Goal: Browse casually

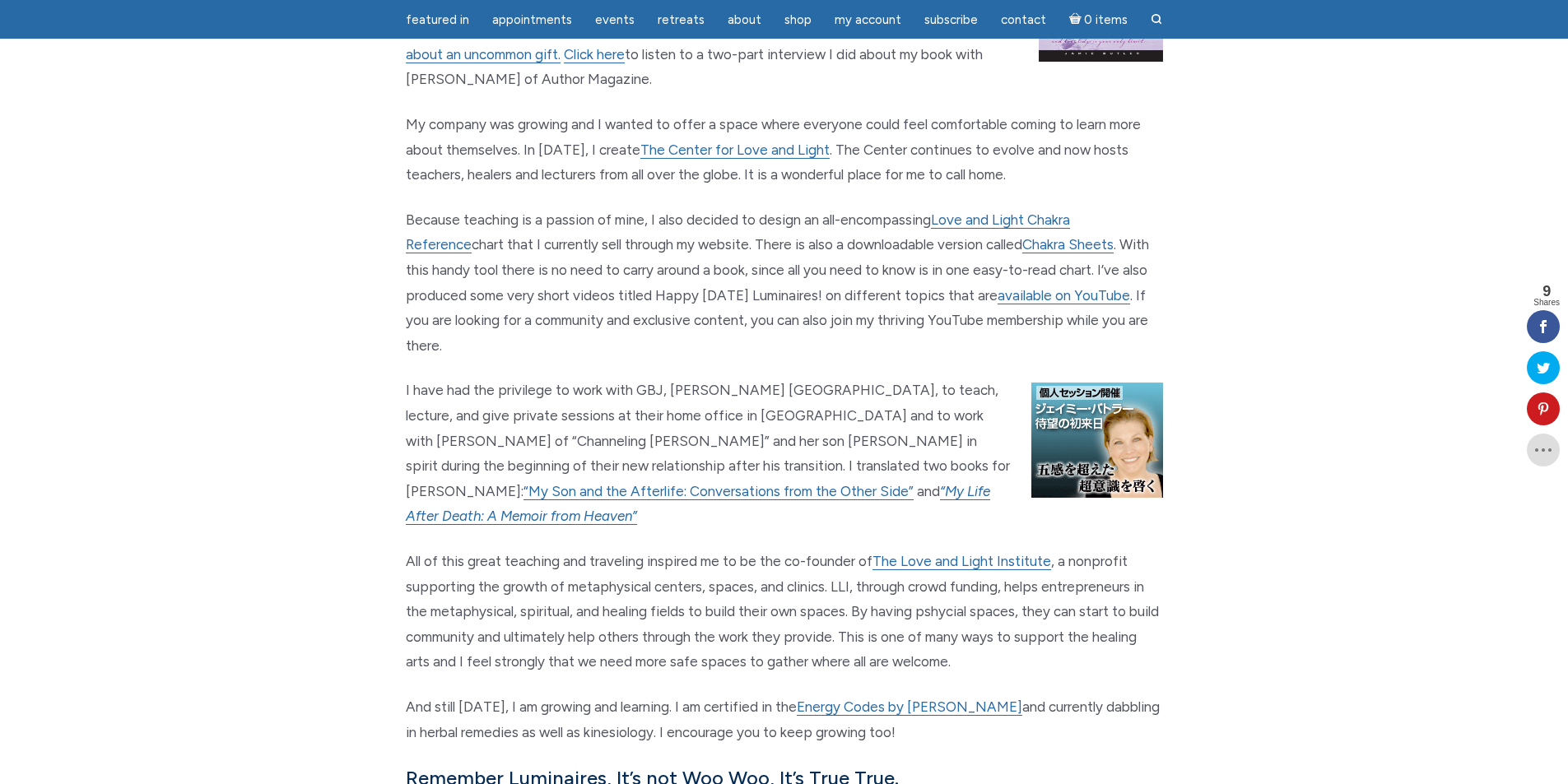
scroll to position [1563, 0]
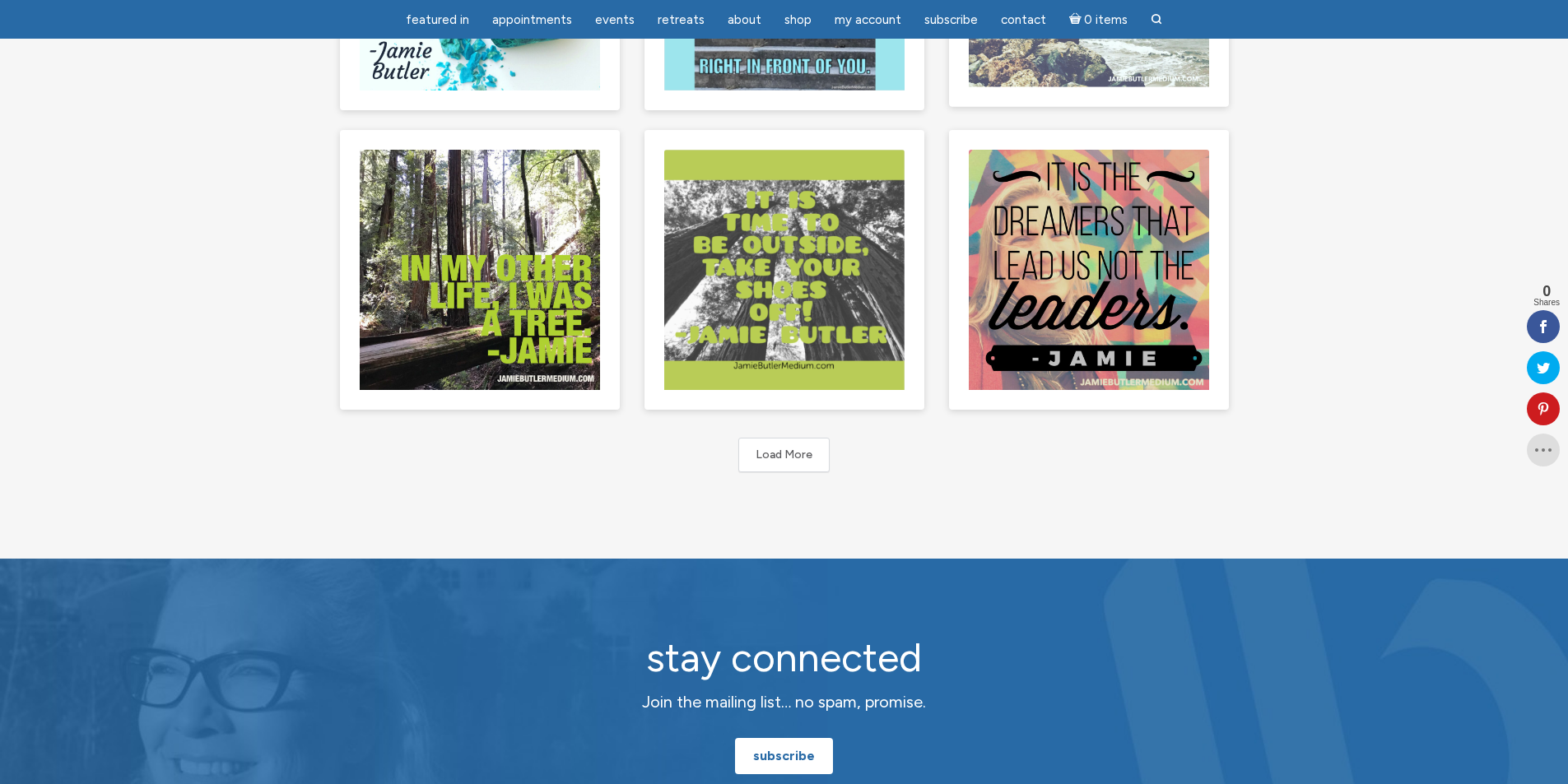
scroll to position [411, 0]
